Goal: Obtain resource: Download file/media

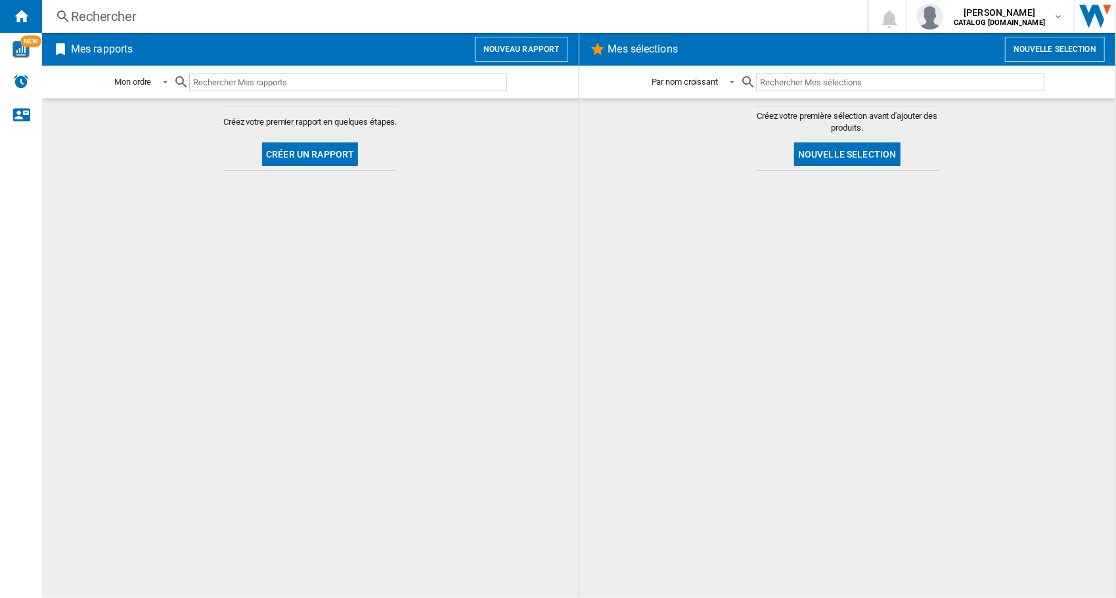
click at [519, 46] on button "Nouveau rapport" at bounding box center [521, 49] width 93 height 25
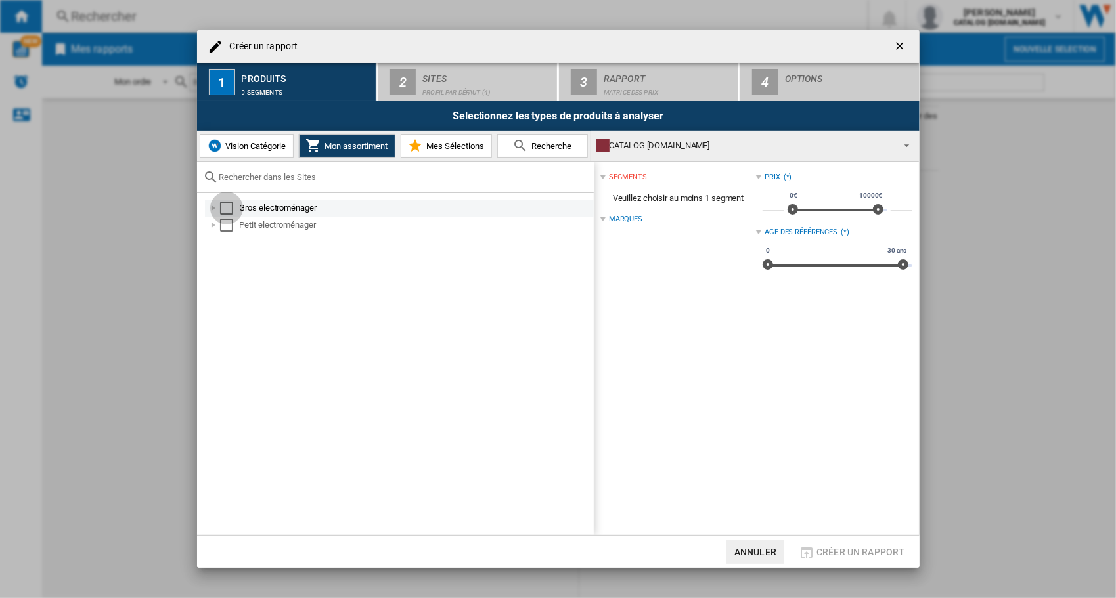
click at [225, 206] on div "Select" at bounding box center [226, 208] width 13 height 13
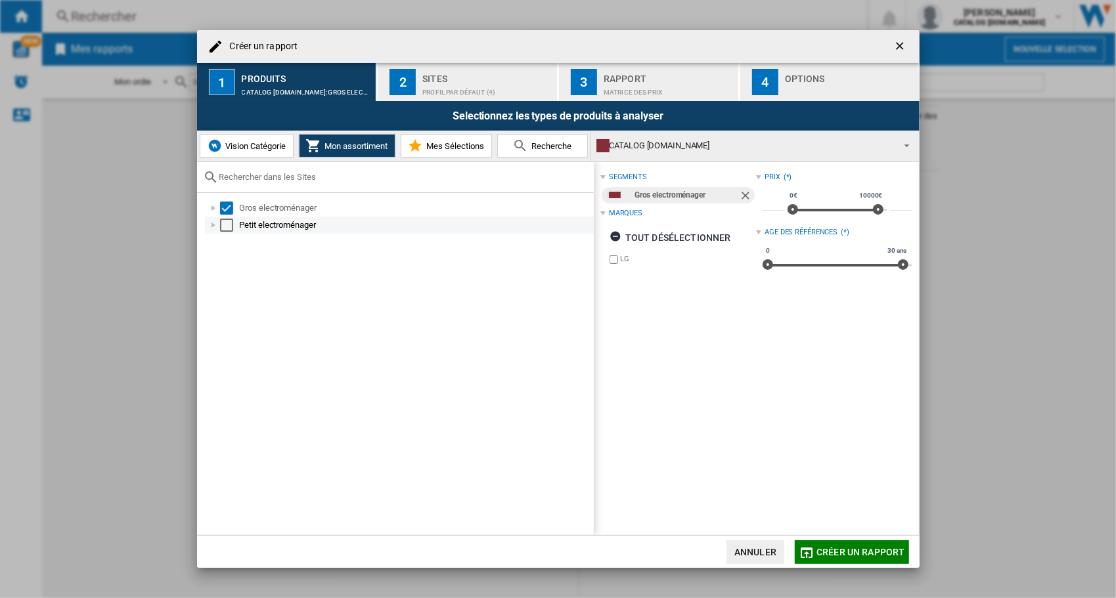
click at [224, 223] on div "Select" at bounding box center [226, 225] width 13 height 13
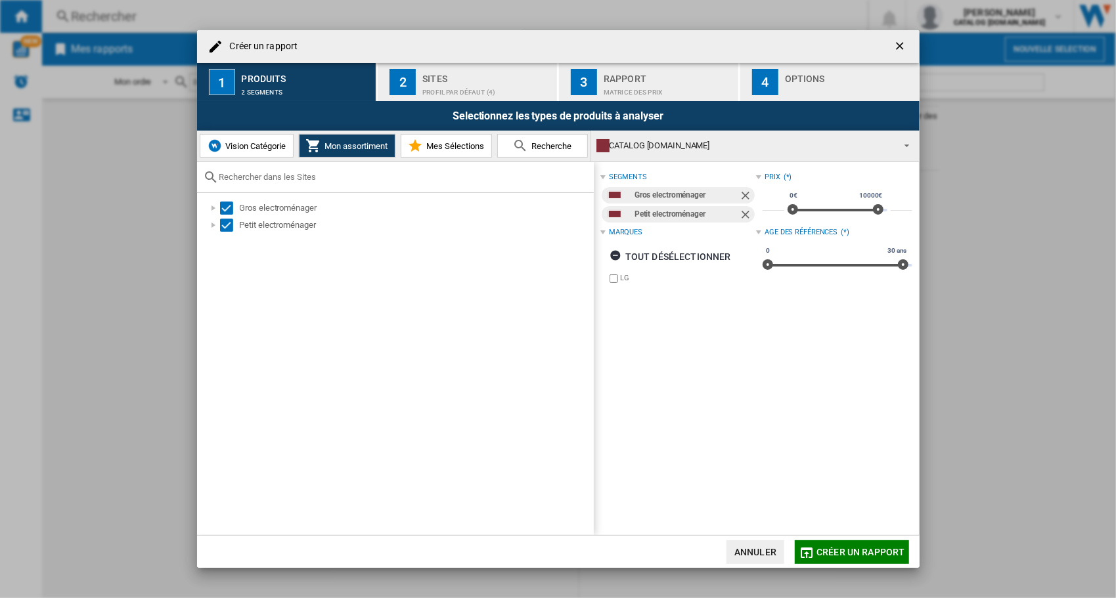
click at [442, 82] on div "Profil par défaut (4)" at bounding box center [486, 89] width 129 height 14
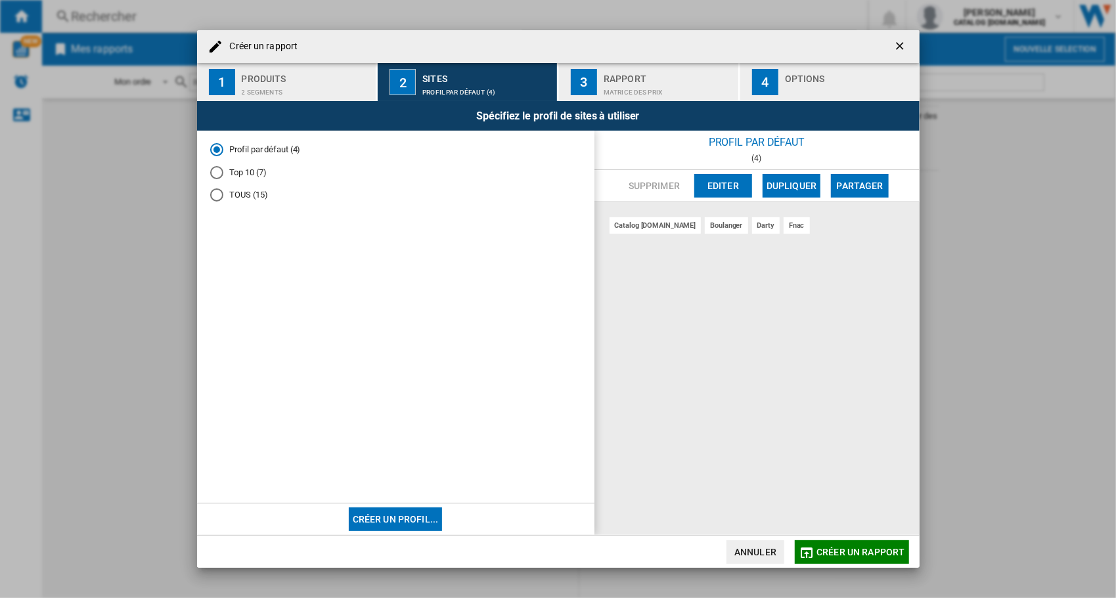
click at [643, 84] on div "Matrice des prix" at bounding box center [668, 89] width 129 height 14
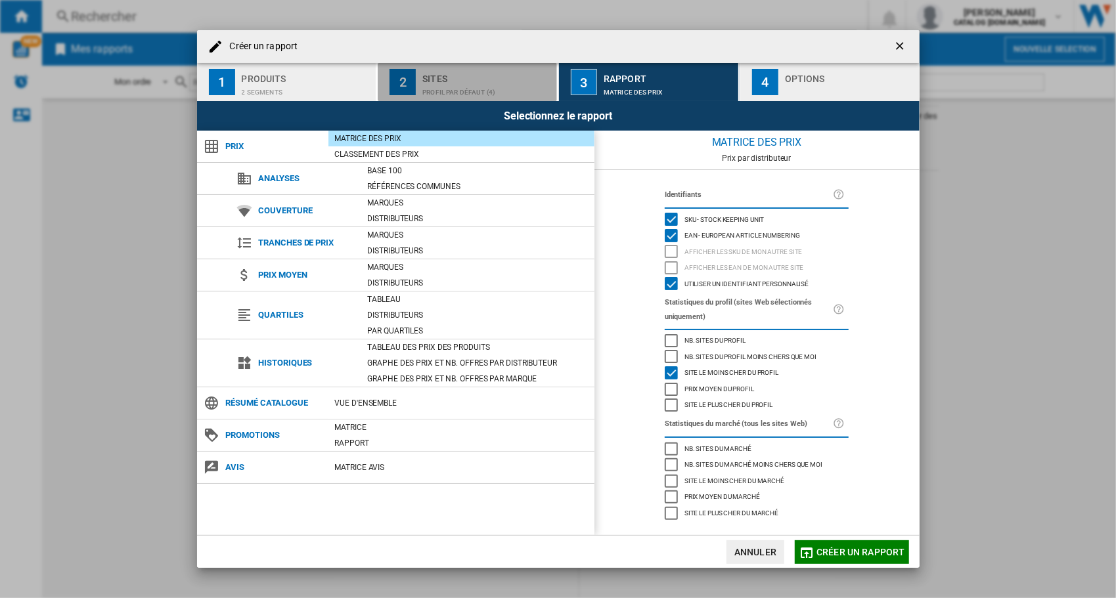
click at [503, 80] on div "Sites" at bounding box center [486, 75] width 129 height 14
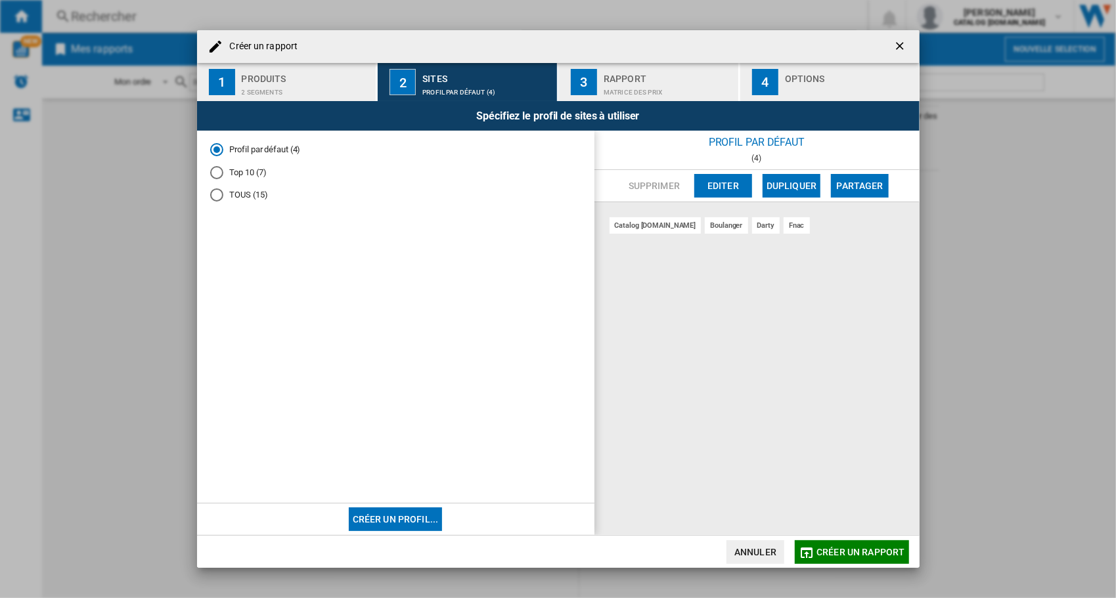
click at [229, 176] on md-radio-button "Top 10 (7)" at bounding box center [395, 172] width 371 height 12
click at [675, 83] on div "Matrice des prix" at bounding box center [668, 89] width 129 height 14
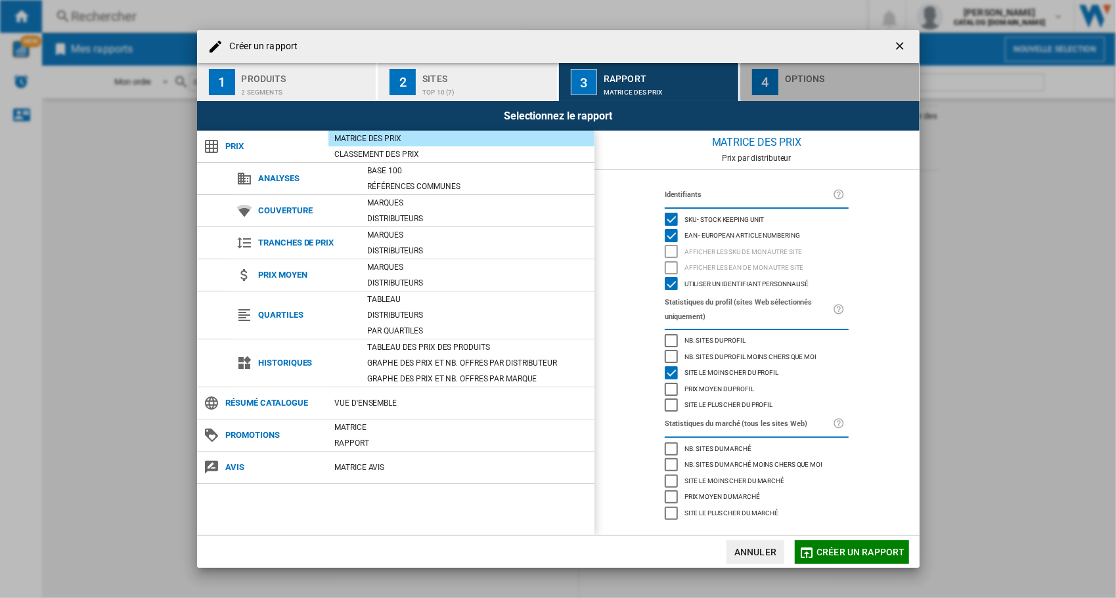
click at [861, 89] on div "button" at bounding box center [849, 89] width 129 height 14
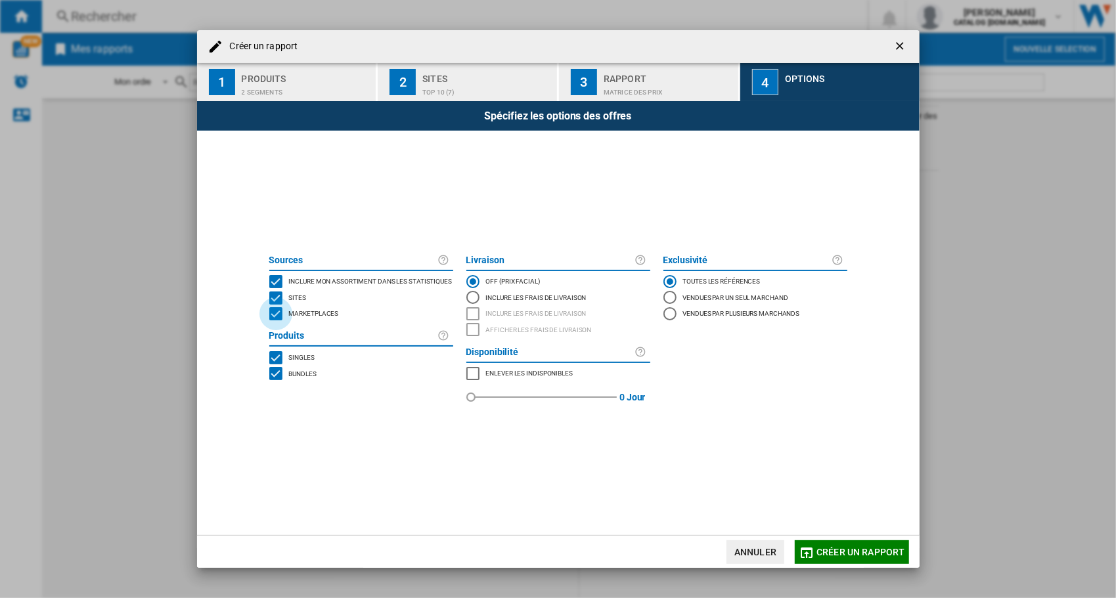
click at [275, 317] on div "MARKETPLACES" at bounding box center [275, 313] width 13 height 13
click at [865, 550] on span "Créer un rapport" at bounding box center [861, 552] width 88 height 11
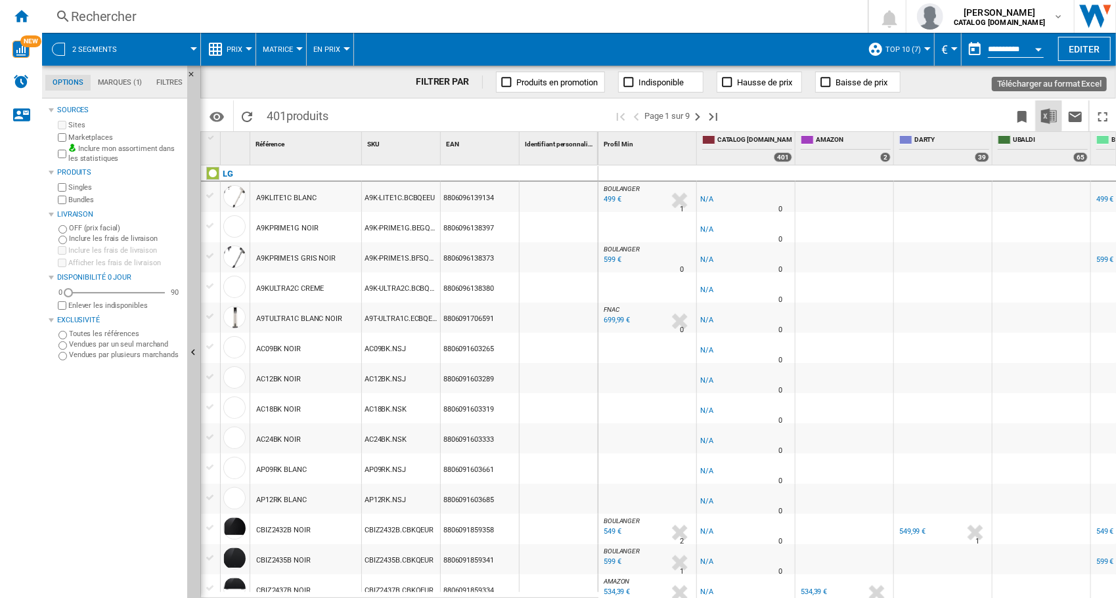
click at [1045, 114] on img "Télécharger au format Excel" at bounding box center [1049, 116] width 16 height 16
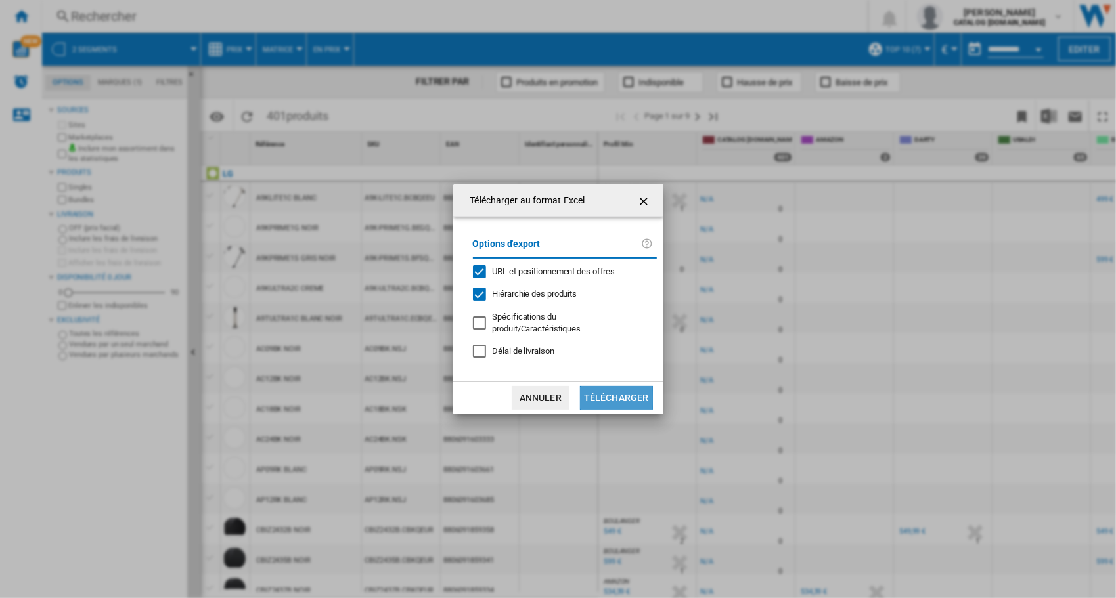
click at [591, 399] on button "Télécharger" at bounding box center [616, 398] width 73 height 24
